Goal: Find specific page/section: Find specific page/section

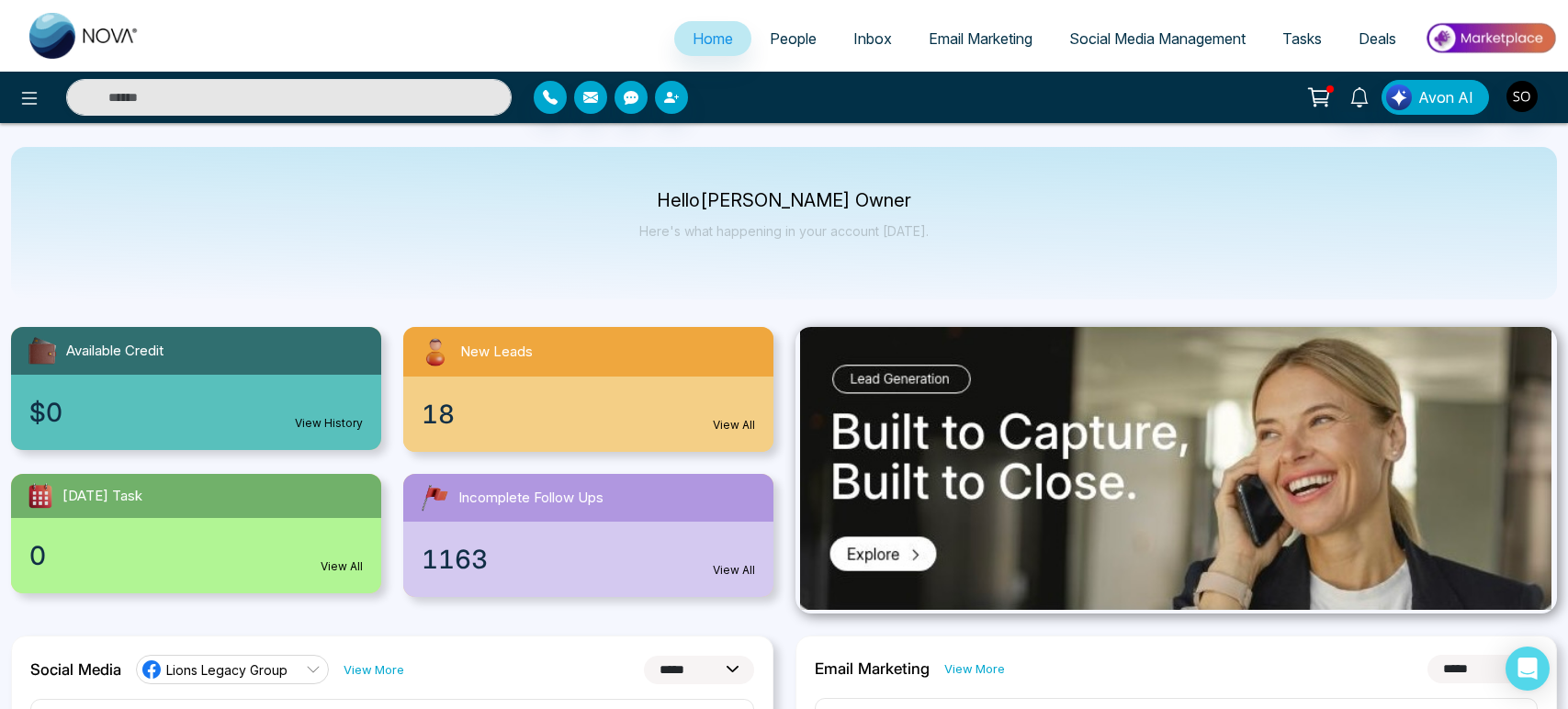
select select "*"
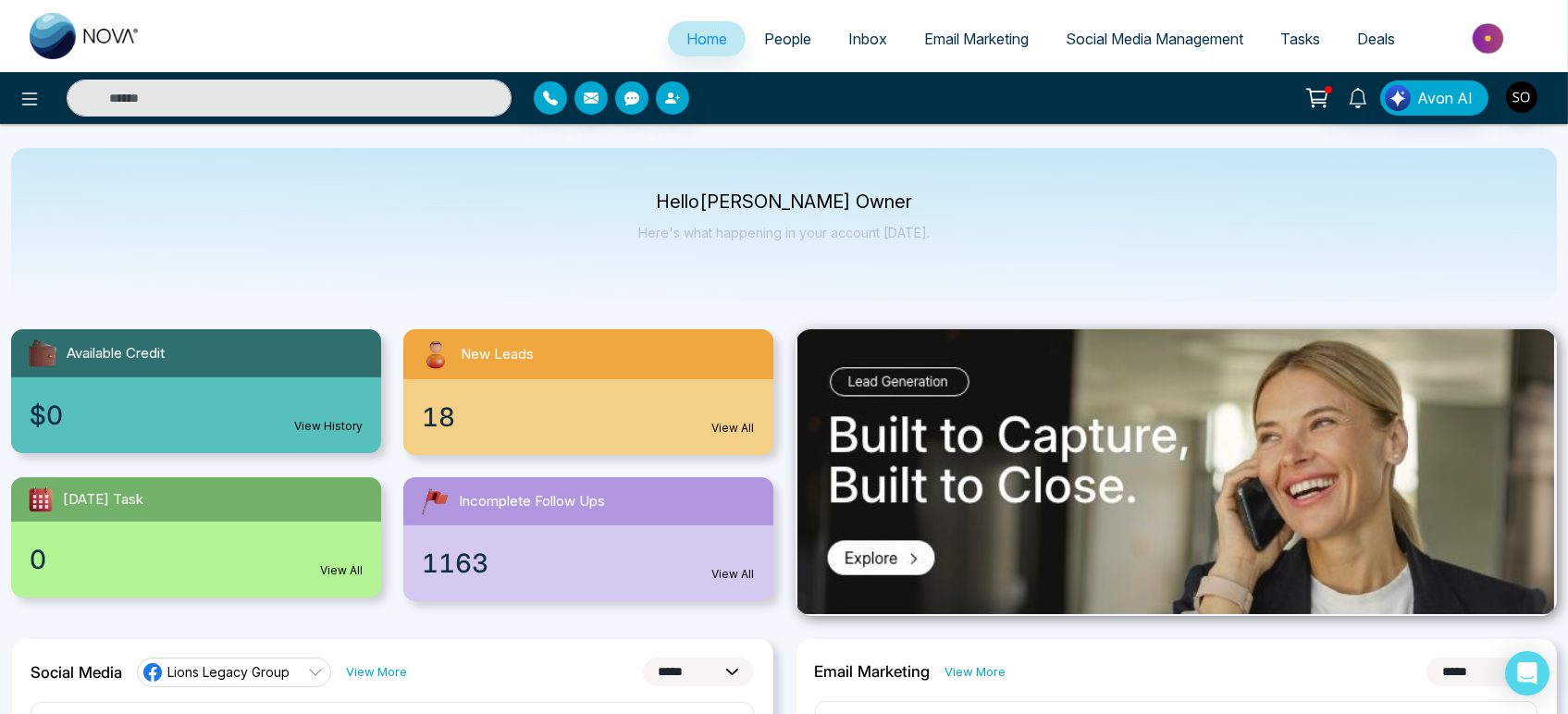
click at [776, 40] on span "People" at bounding box center [787, 38] width 48 height 18
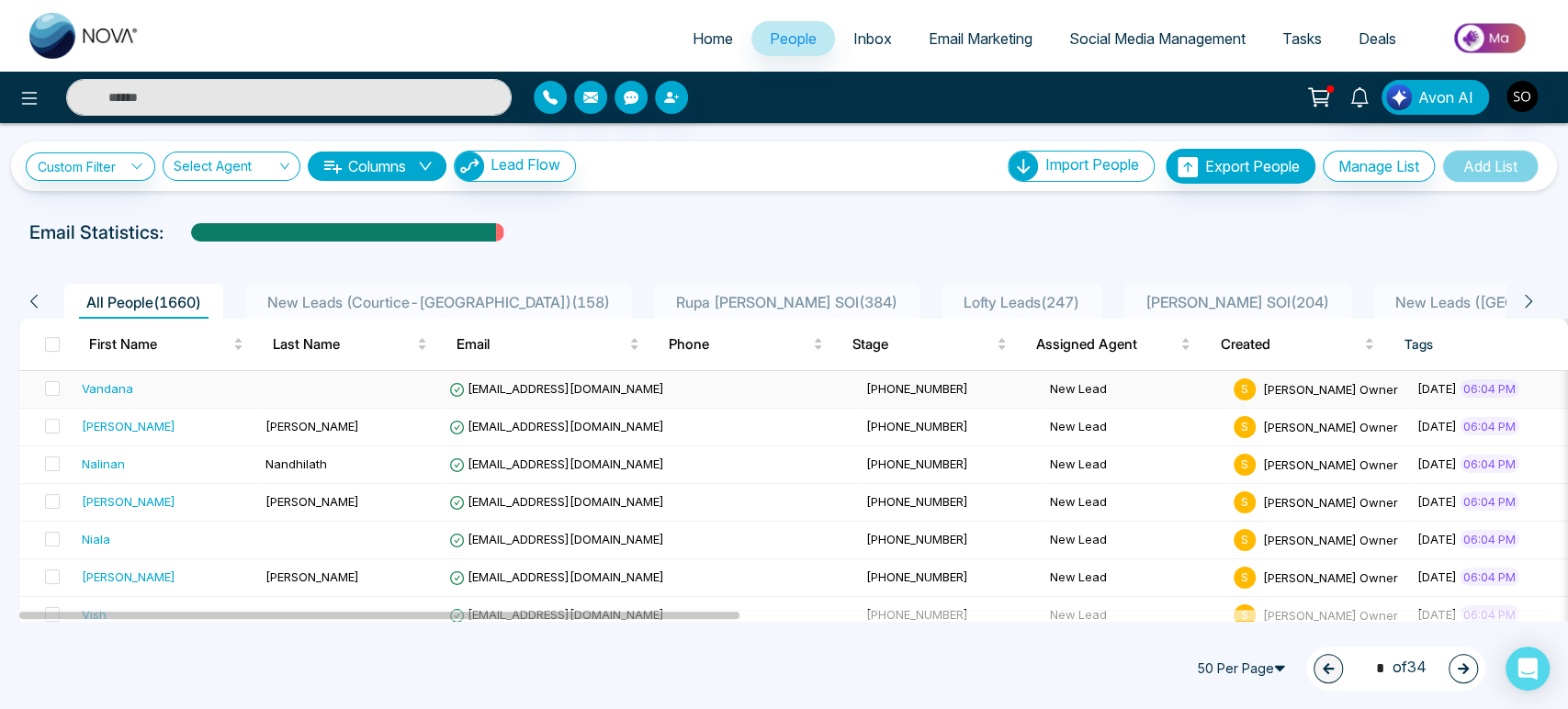
click at [655, 409] on td "[EMAIL_ADDRESS][DOMAIN_NAME]" at bounding box center [650, 390] width 418 height 38
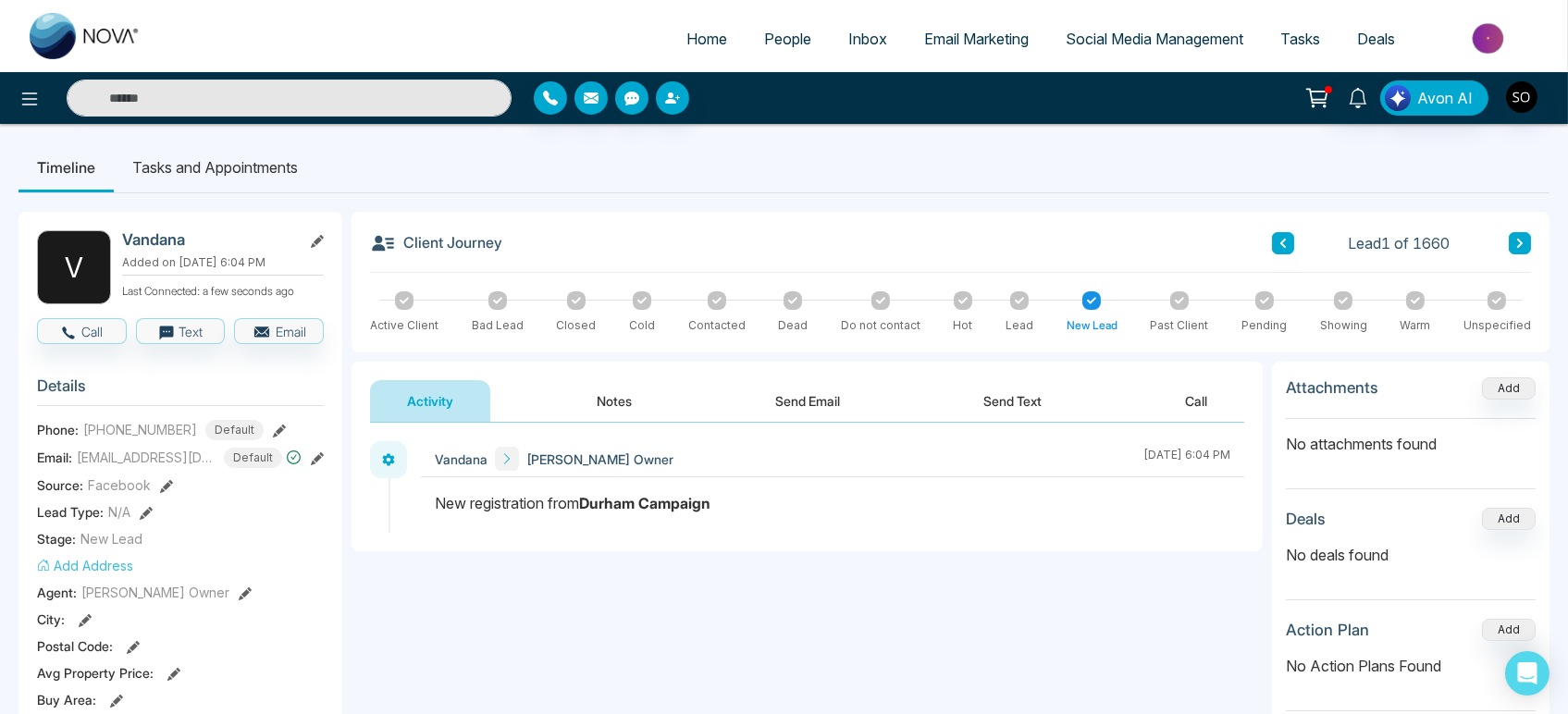
click at [781, 43] on span "People" at bounding box center [787, 38] width 48 height 18
